Goal: Transaction & Acquisition: Register for event/course

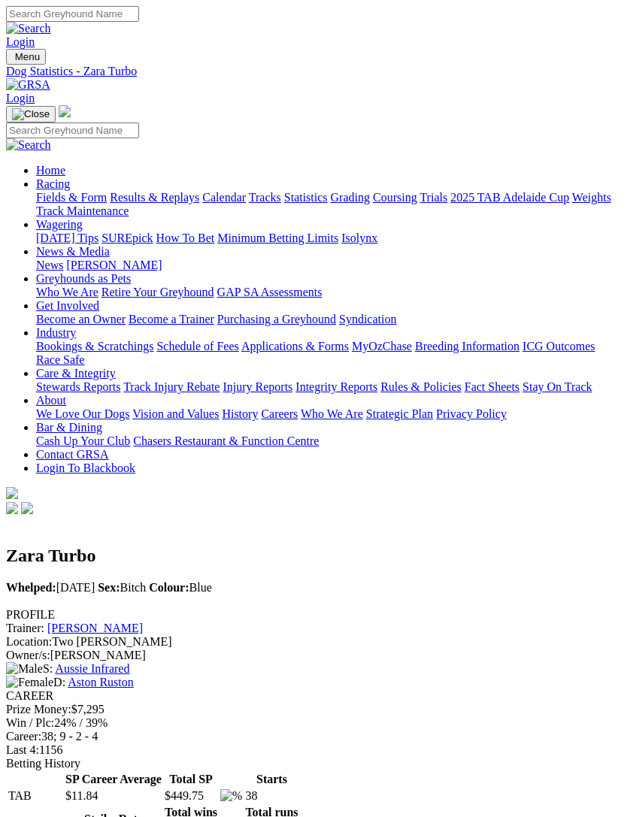
scroll to position [1990, 0]
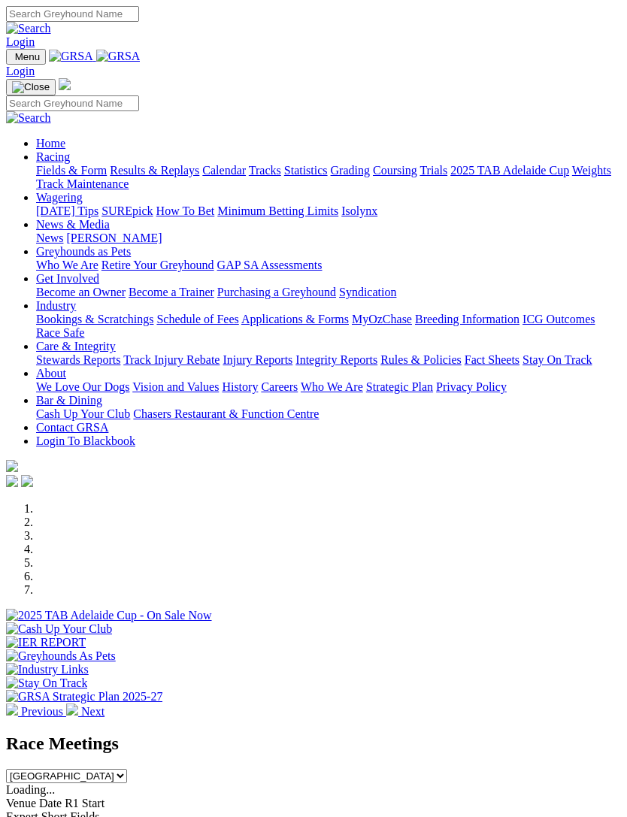
scroll to position [-3, 0]
click at [12, 60] on img "Toggle navigation" at bounding box center [12, 60] width 0 height 0
click at [70, 159] on link "Racing" at bounding box center [53, 156] width 34 height 13
click at [202, 177] on link "Calendar" at bounding box center [224, 170] width 44 height 13
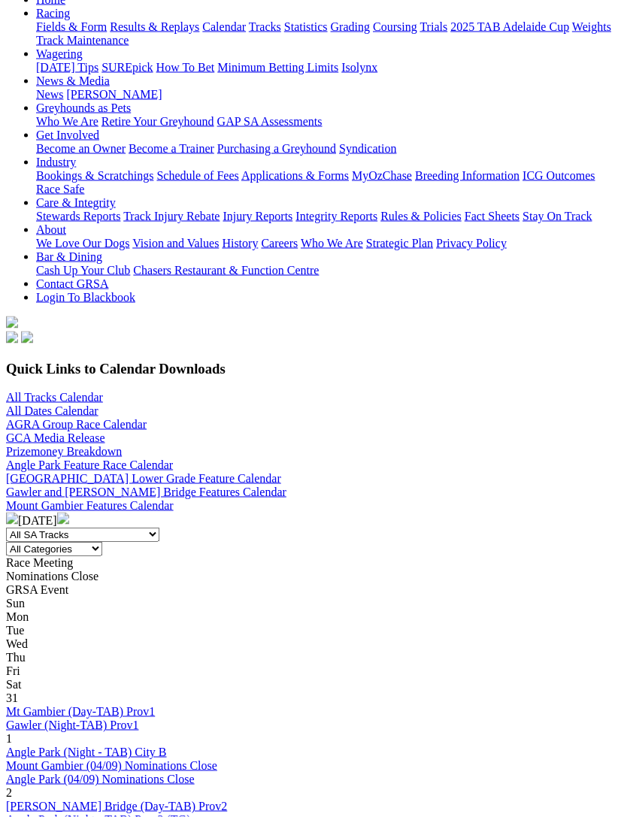
scroll to position [210, 0]
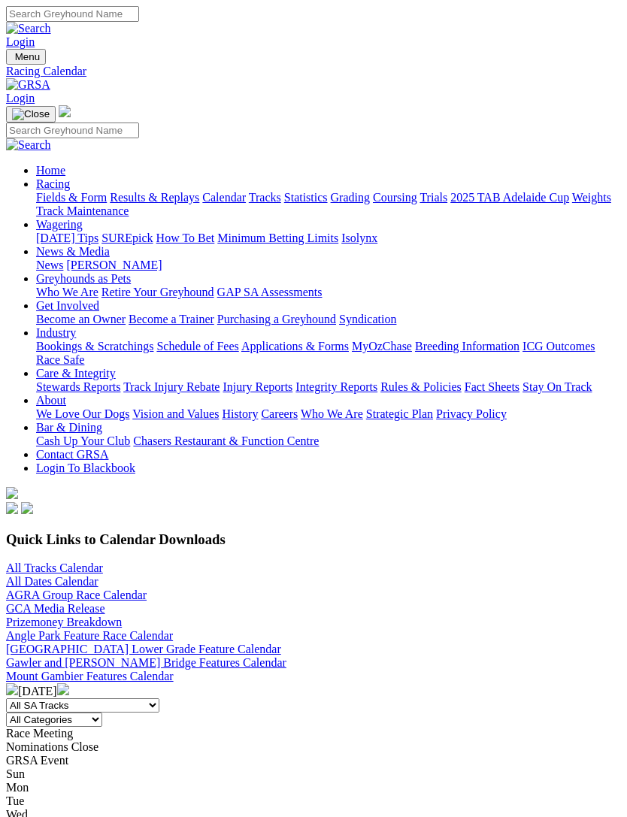
scroll to position [259, 0]
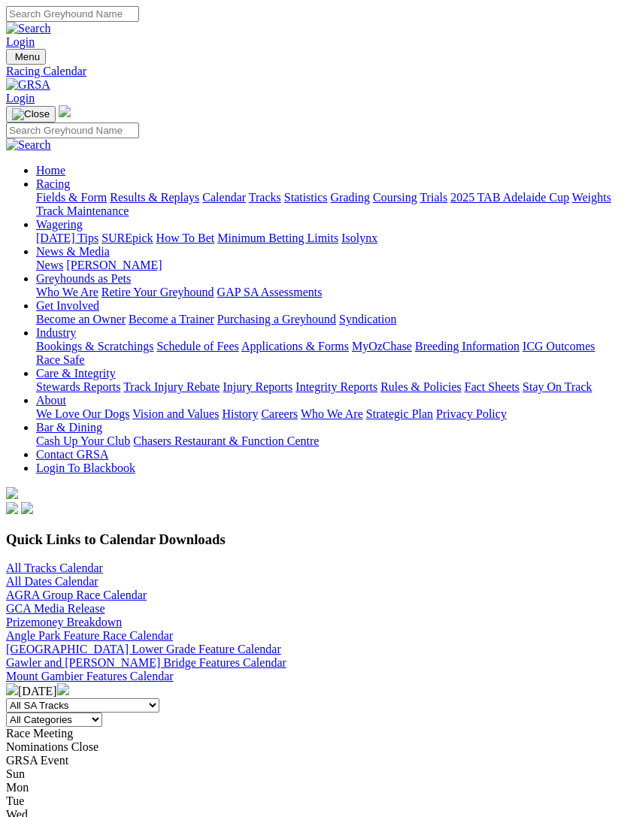
scroll to position [259, 0]
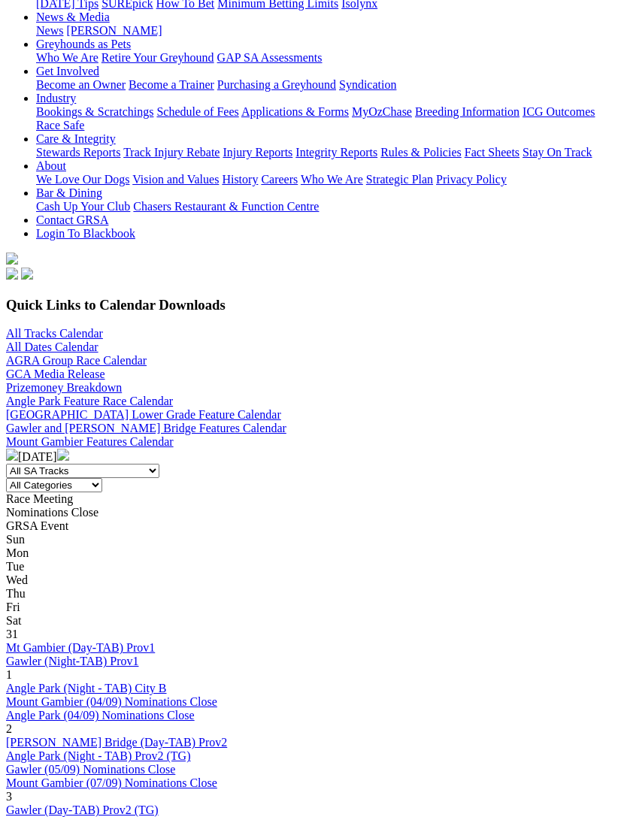
scroll to position [340, 0]
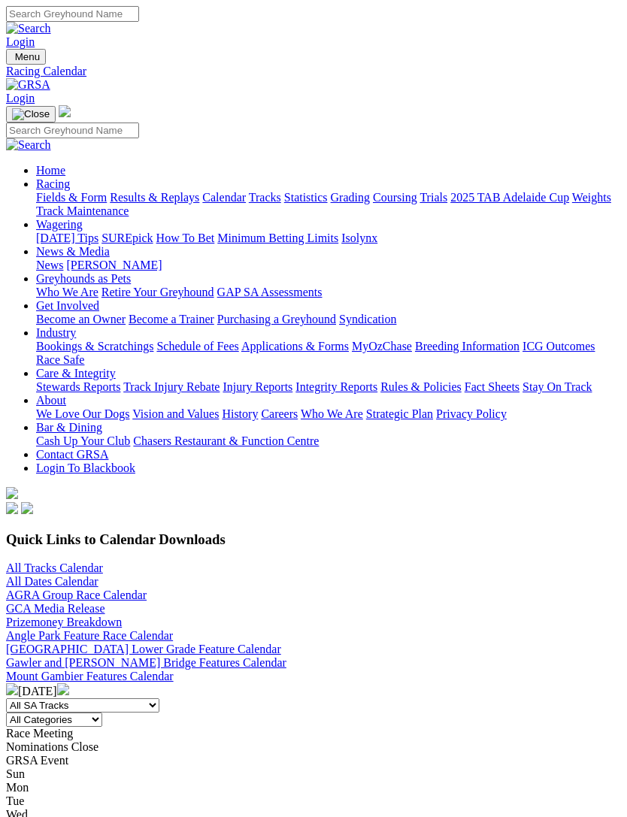
scroll to position [389, 0]
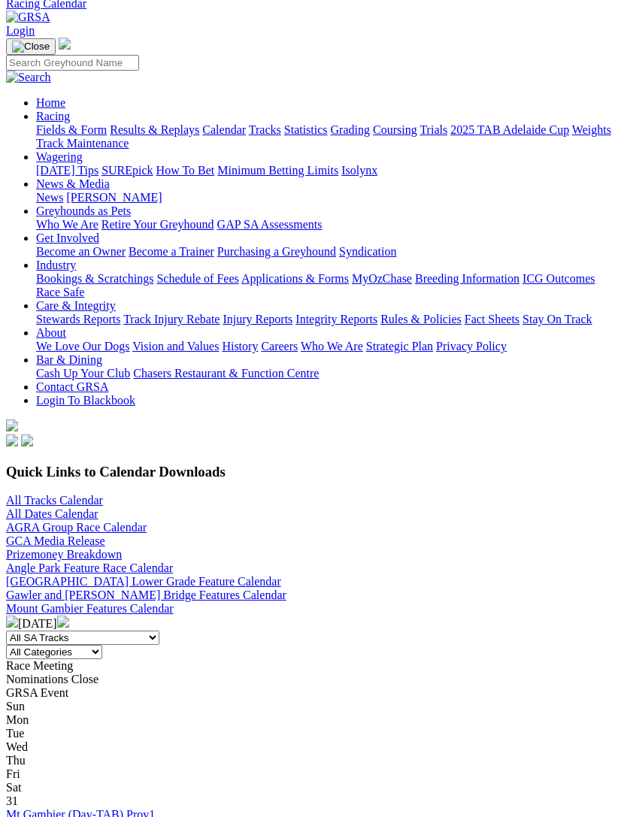
scroll to position [67, 0]
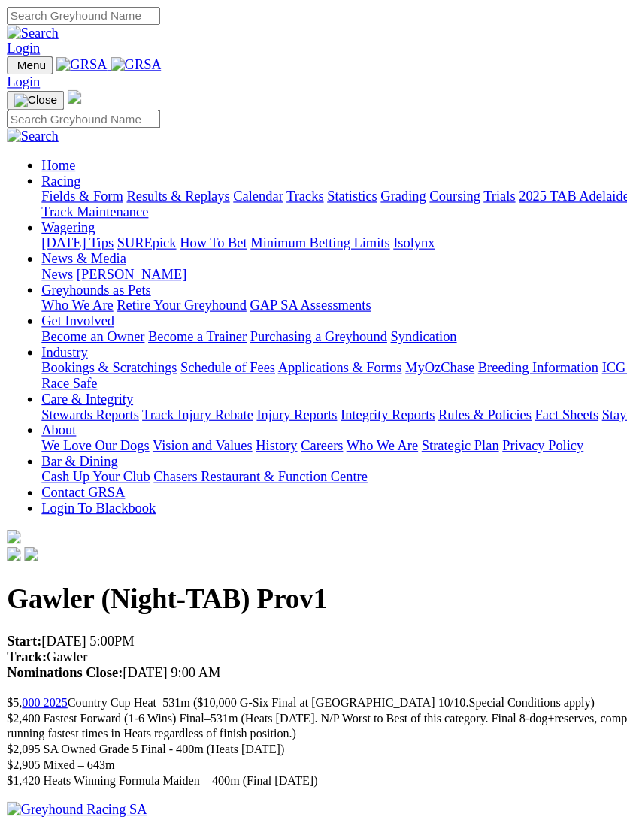
click at [12, 60] on img "Toggle navigation" at bounding box center [12, 60] width 0 height 0
click at [70, 163] on link "Racing" at bounding box center [53, 156] width 34 height 13
click at [76, 312] on link "Industry" at bounding box center [56, 305] width 40 height 13
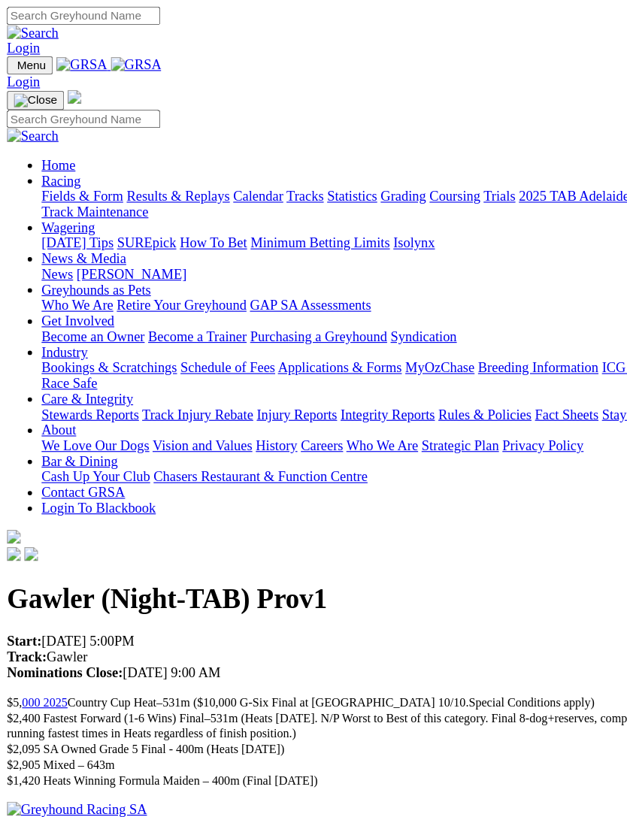
click at [106, 313] on link "Bookings & Scratchings" at bounding box center [94, 319] width 117 height 13
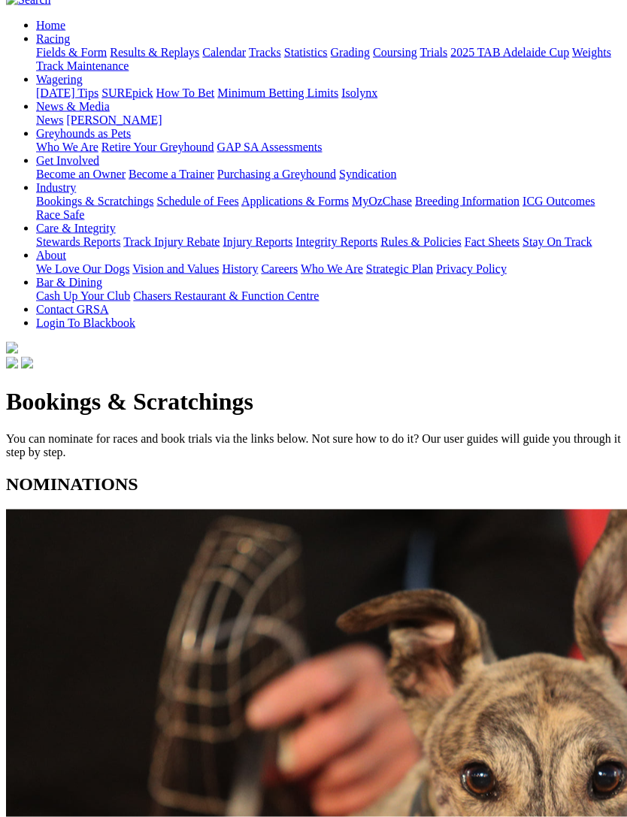
scroll to position [146, 0]
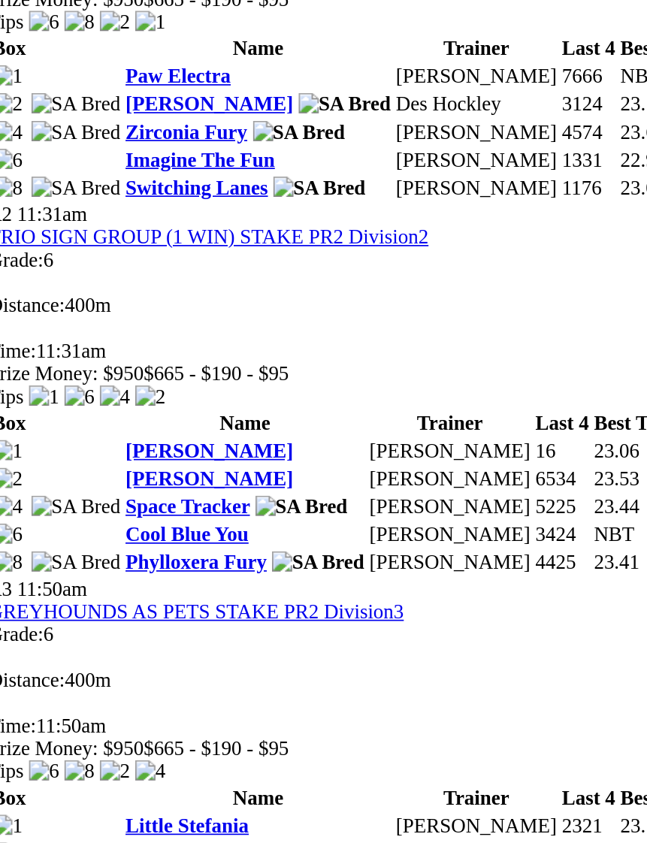
scroll to position [899, 0]
